Goal: Task Accomplishment & Management: Use online tool/utility

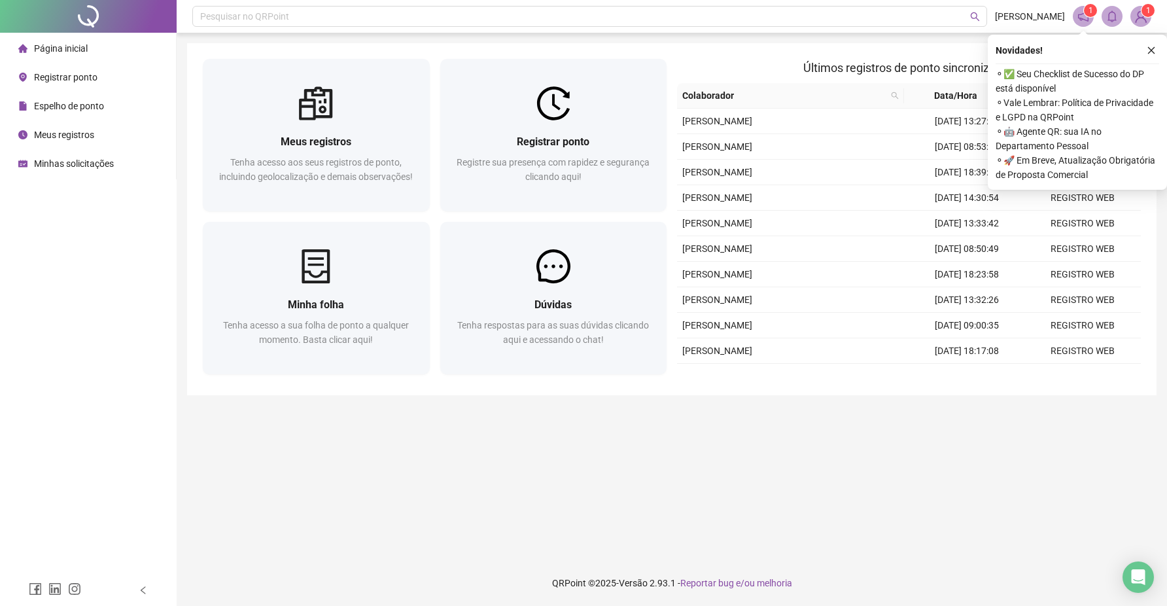
click at [63, 79] on span "Registrar ponto" at bounding box center [65, 77] width 63 height 10
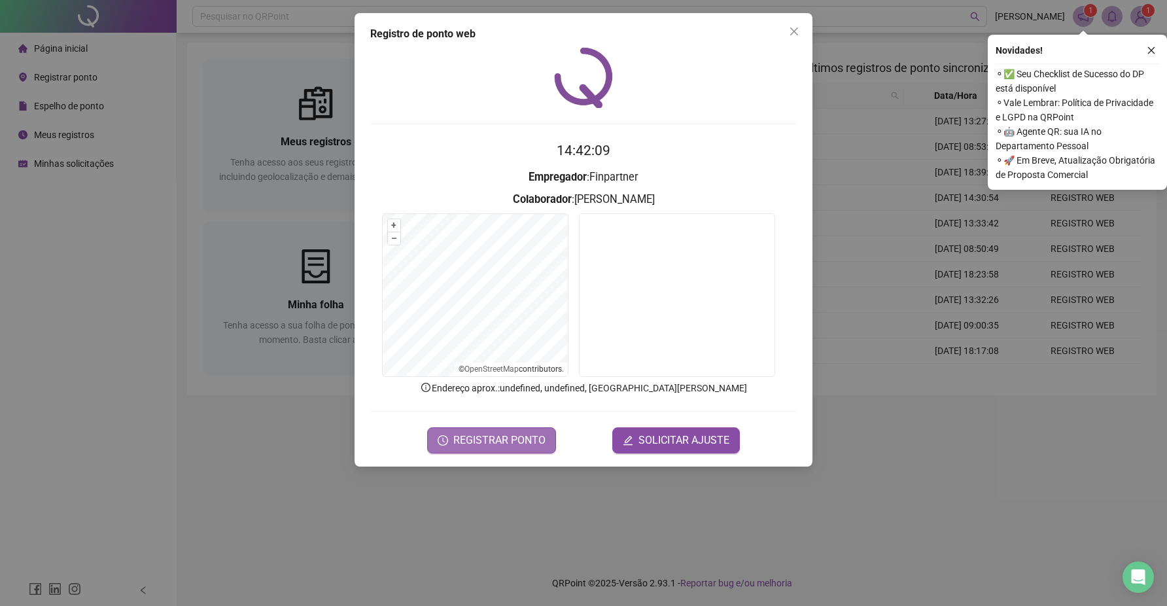
click at [484, 439] on span "REGISTRAR PONTO" at bounding box center [499, 441] width 92 height 16
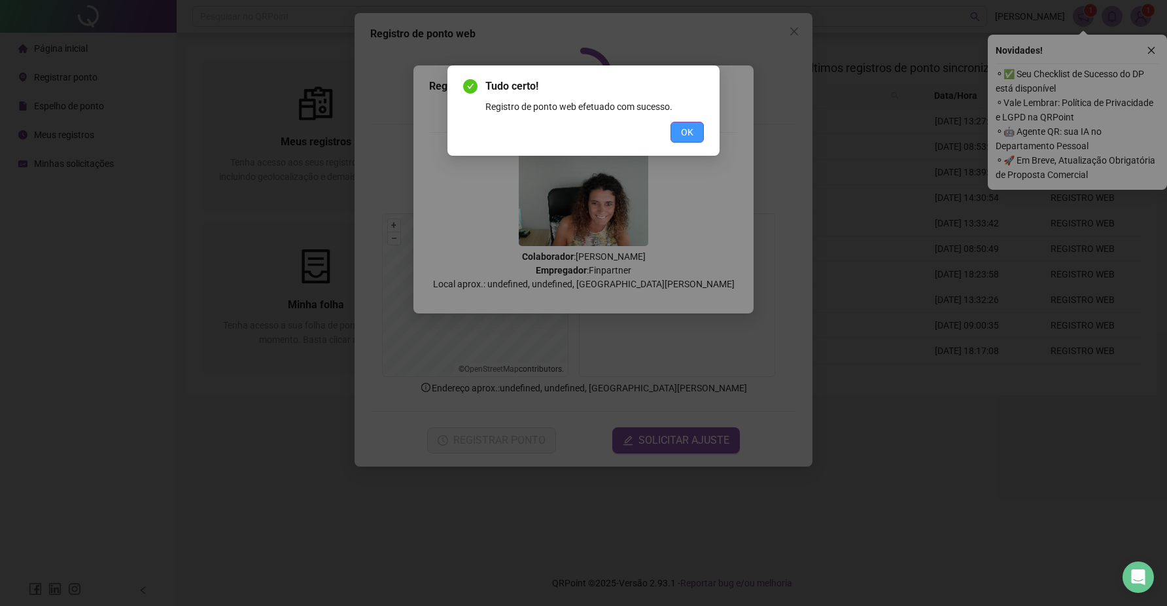
click at [682, 126] on span "OK" at bounding box center [687, 132] width 12 height 14
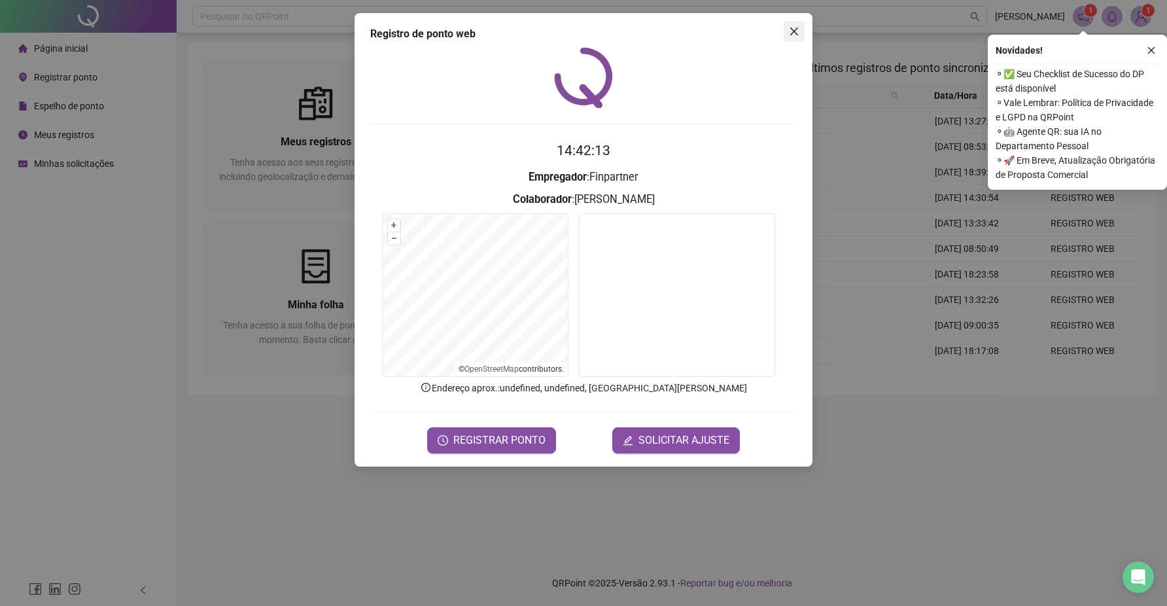
click at [793, 33] on icon "close" at bounding box center [794, 31] width 8 height 8
